Goal: Task Accomplishment & Management: Use online tool/utility

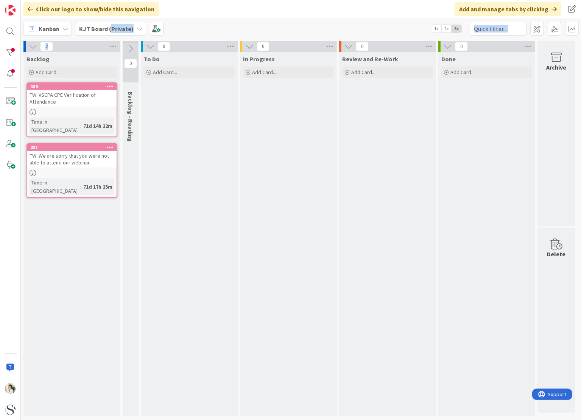
drag, startPoint x: 108, startPoint y: 26, endPoint x: 106, endPoint y: 45, distance: 19.8
click at [106, 45] on div "Click our logo to show/hide this navigation Add and manage tabs by clicking Kan…" at bounding box center [301, 210] width 560 height 420
click at [11, 50] on div at bounding box center [10, 52] width 15 height 15
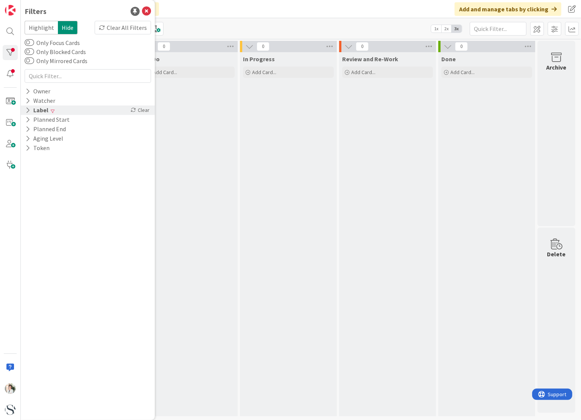
click at [47, 110] on div "Label" at bounding box center [37, 110] width 25 height 9
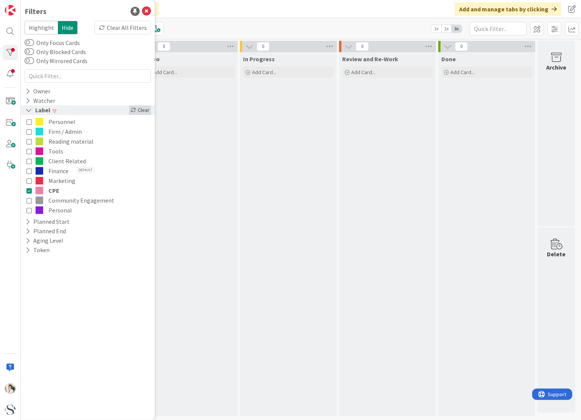
click at [148, 110] on div "Clear" at bounding box center [140, 110] width 22 height 9
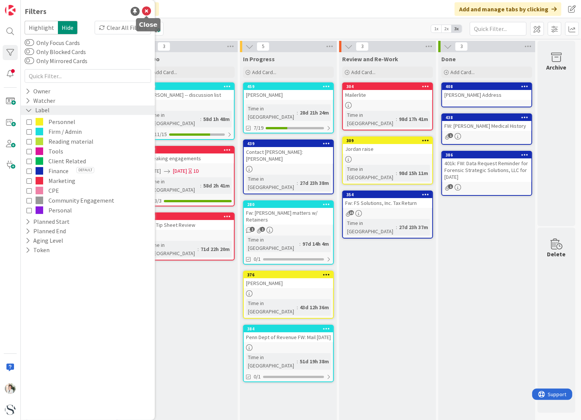
click at [148, 9] on icon at bounding box center [146, 11] width 9 height 9
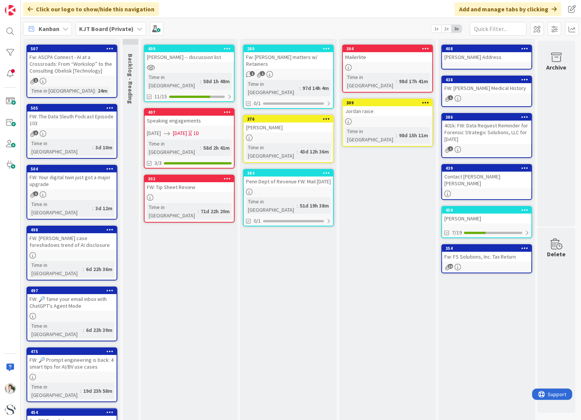
scroll to position [0, 3]
